Goal: Task Accomplishment & Management: Manage account settings

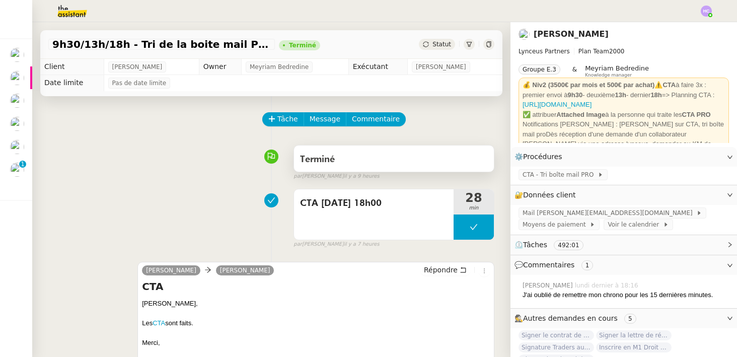
click at [479, 154] on div "Terminé" at bounding box center [394, 160] width 188 height 16
